Goal: Task Accomplishment & Management: Use online tool/utility

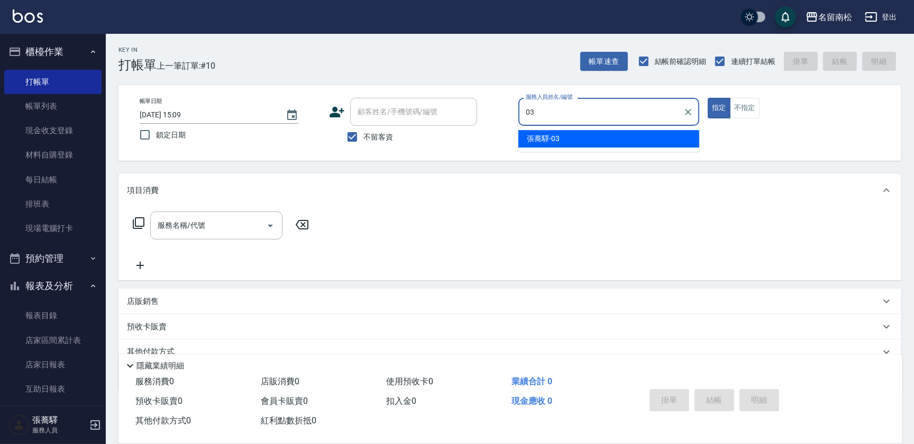
type input "[PERSON_NAME]-03"
type button "true"
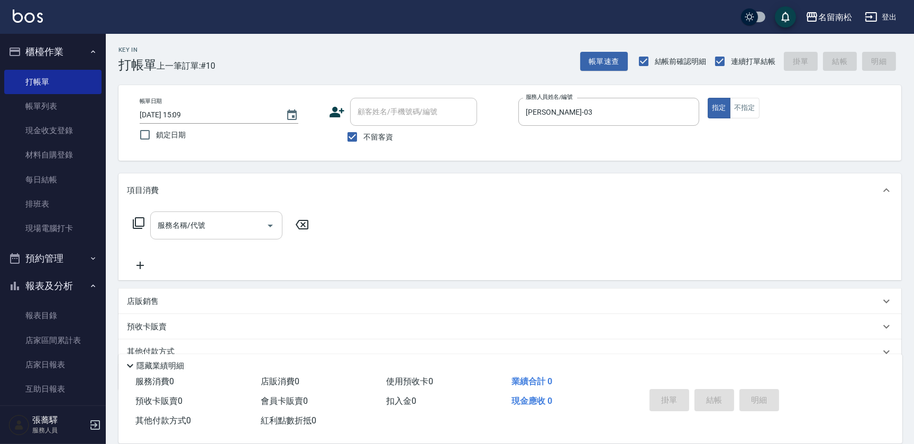
click at [197, 226] on input "服務名稱/代號" at bounding box center [208, 225] width 107 height 19
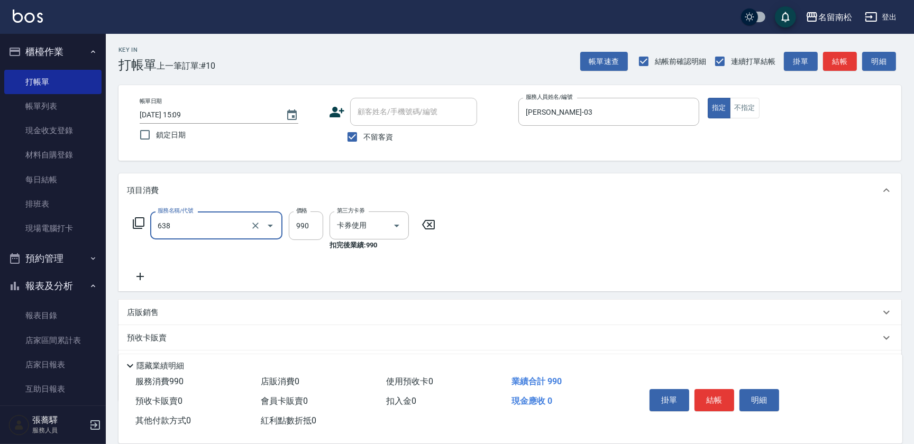
type input "(芙)頭皮養護套卡(638)"
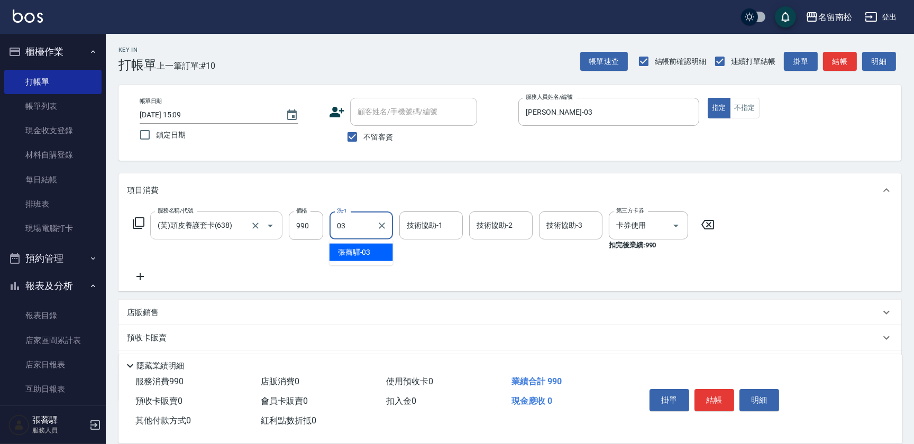
type input "[PERSON_NAME]-03"
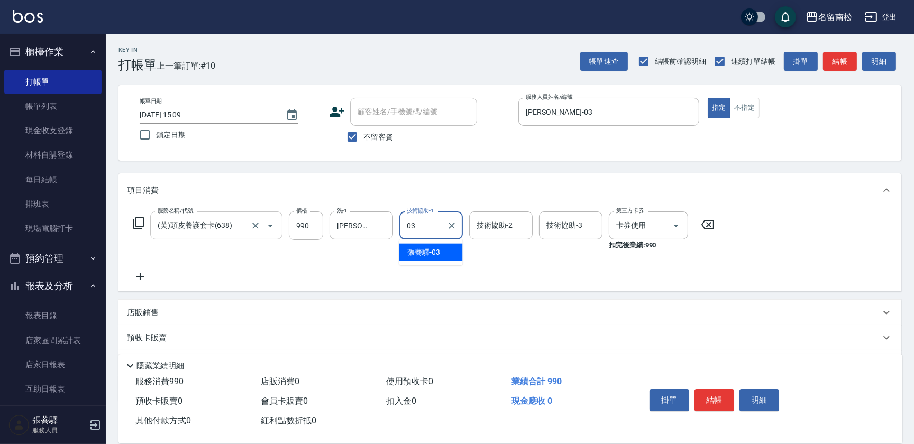
type input "[PERSON_NAME]-03"
click at [141, 278] on icon at bounding box center [140, 276] width 26 height 13
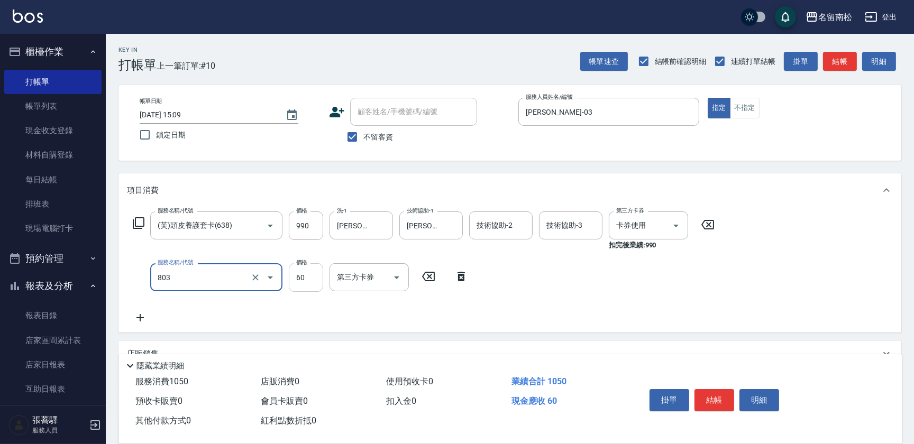
type input "吹捲(803)"
click at [317, 274] on input "60" at bounding box center [306, 277] width 34 height 29
type input "50"
click at [635, 269] on div "服務名稱/代號 (芙)頭皮養護套卡(638) 服務名稱/代號 價格 990 價格 洗-1 [PERSON_NAME]-03 洗-1 技術協助-1 [PERSO…" at bounding box center [424, 268] width 594 height 113
click at [711, 397] on button "結帳" at bounding box center [715, 400] width 40 height 22
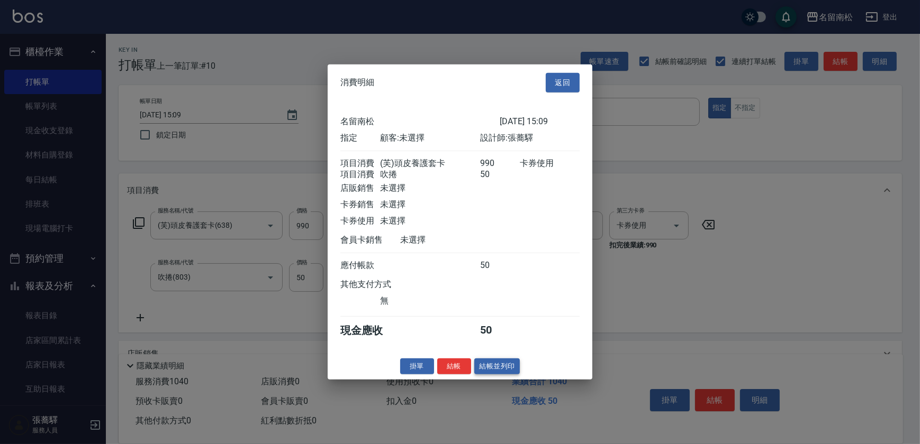
click at [499, 374] on button "結帳並列印" at bounding box center [497, 366] width 46 height 16
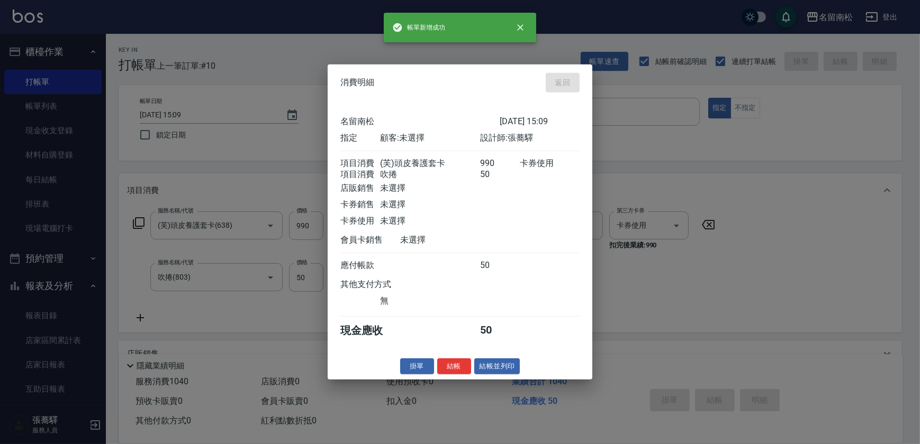
type input "[DATE] 17:49"
